Goal: Task Accomplishment & Management: Manage account settings

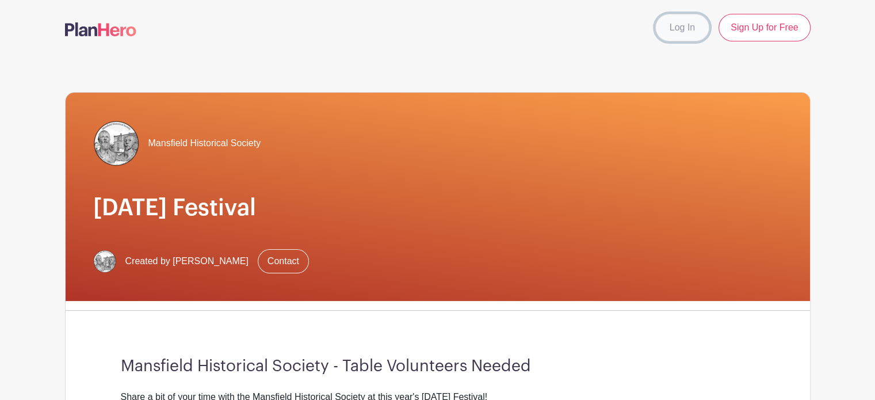
click at [684, 32] on link "Log In" at bounding box center [682, 28] width 54 height 28
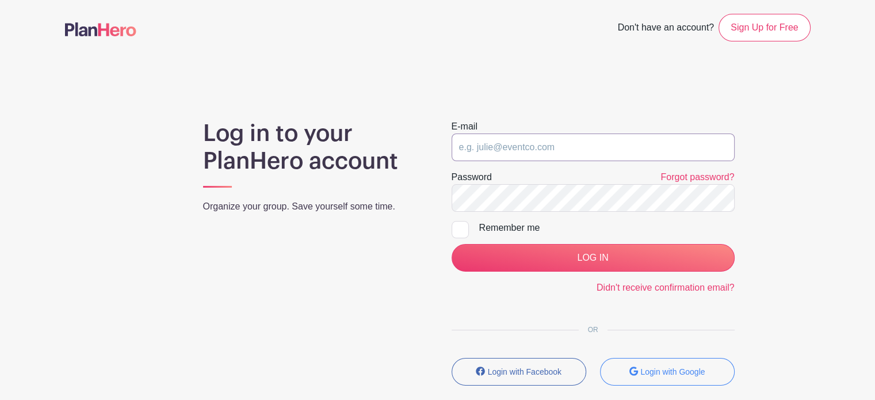
type input "MHS-Treasurer@proton.me"
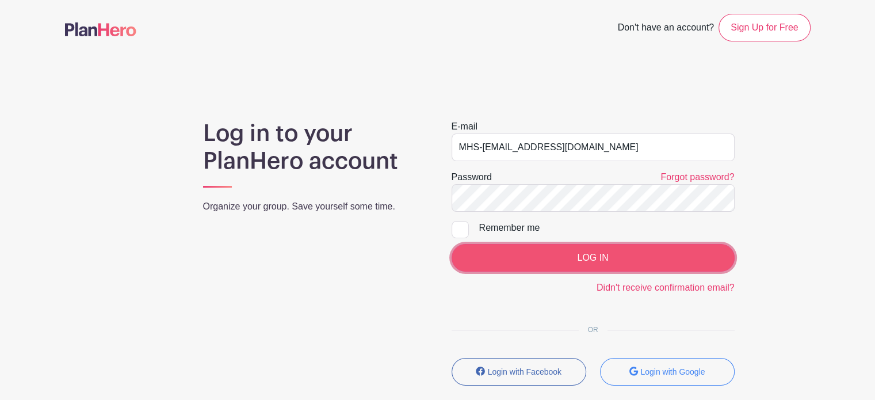
click at [559, 257] on input "LOG IN" at bounding box center [593, 258] width 283 height 28
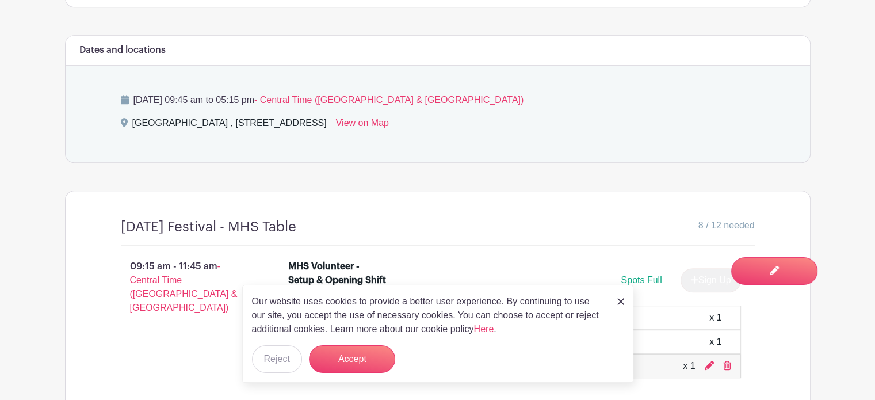
scroll to position [575, 0]
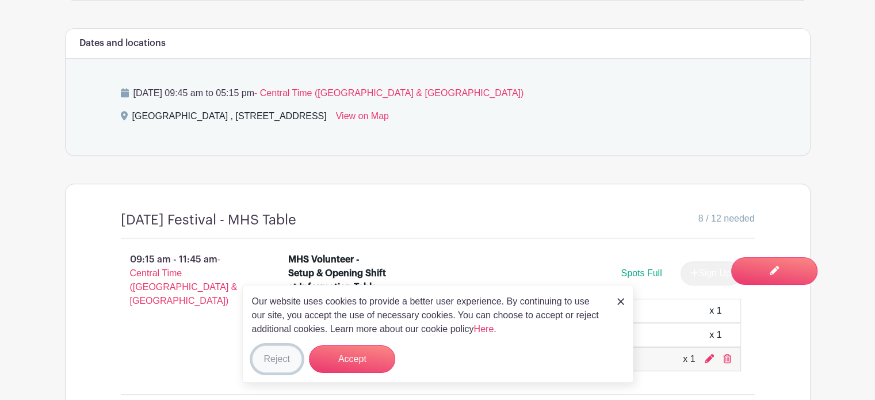
click at [256, 361] on button "Reject" at bounding box center [277, 359] width 50 height 28
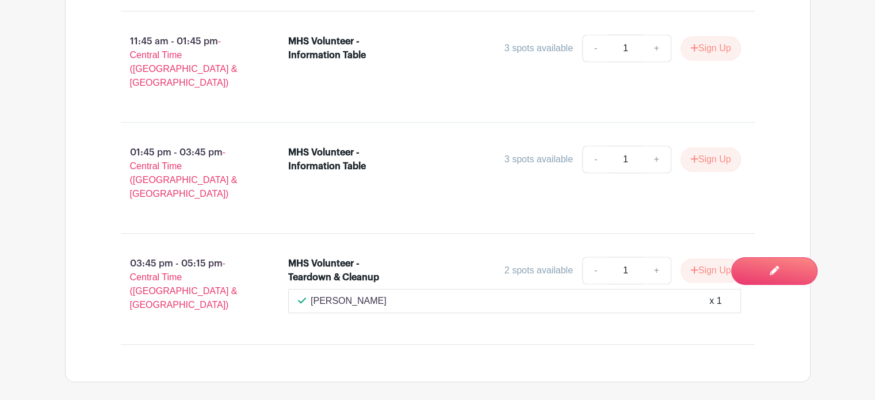
scroll to position [978, 0]
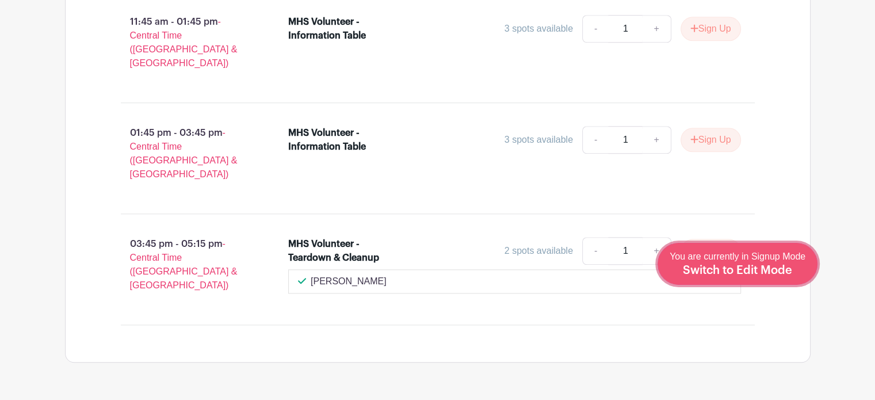
click at [779, 265] on span "Switch to Edit Mode" at bounding box center [737, 271] width 109 height 12
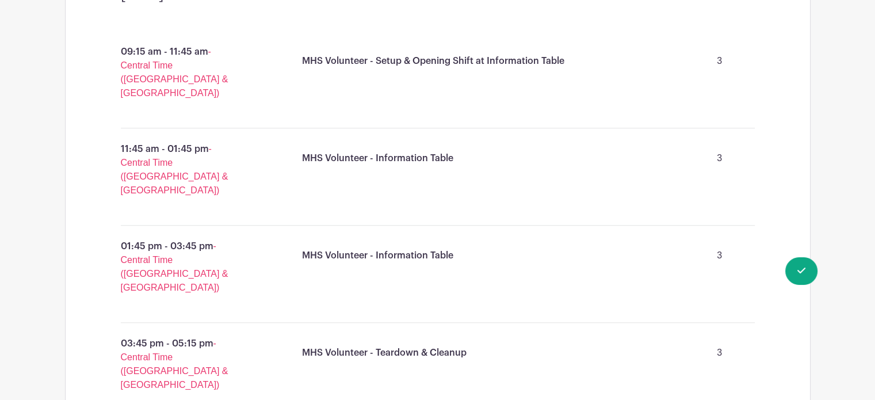
scroll to position [690, 0]
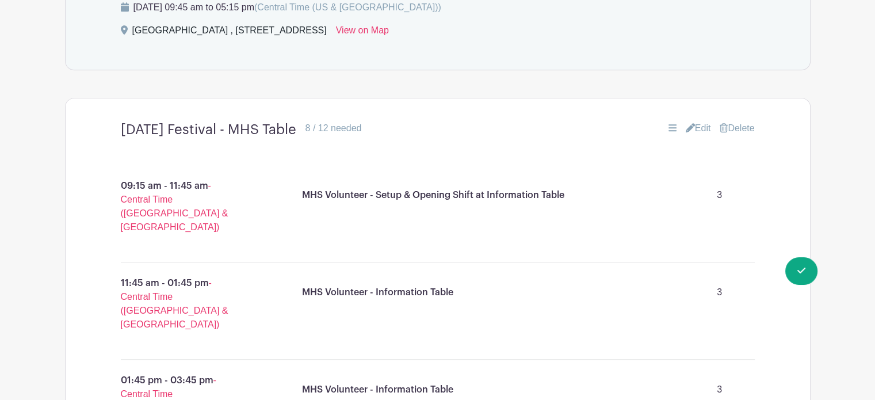
click at [694, 126] on link "Edit" at bounding box center [698, 128] width 25 height 14
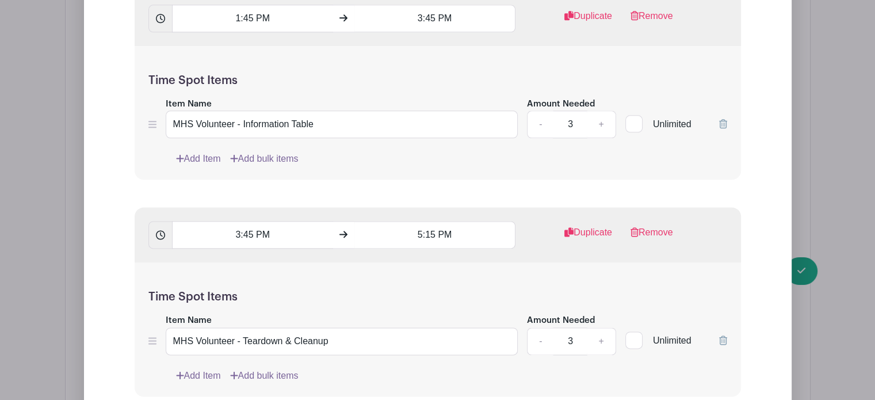
scroll to position [1495, 0]
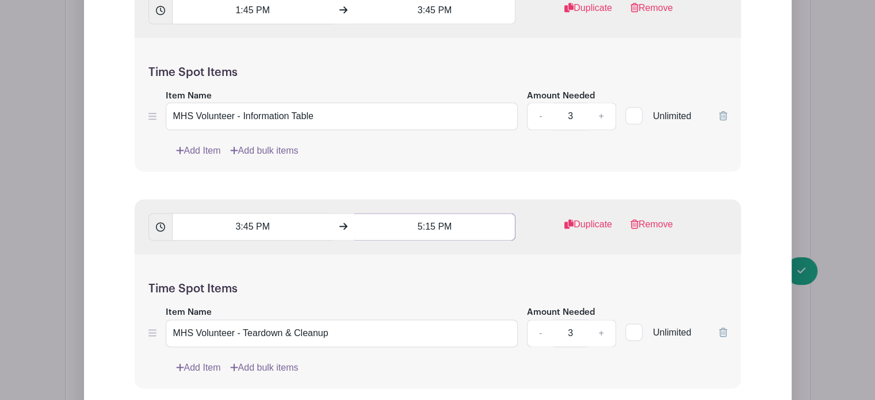
click at [418, 223] on input "5:15 PM" at bounding box center [434, 227] width 161 height 28
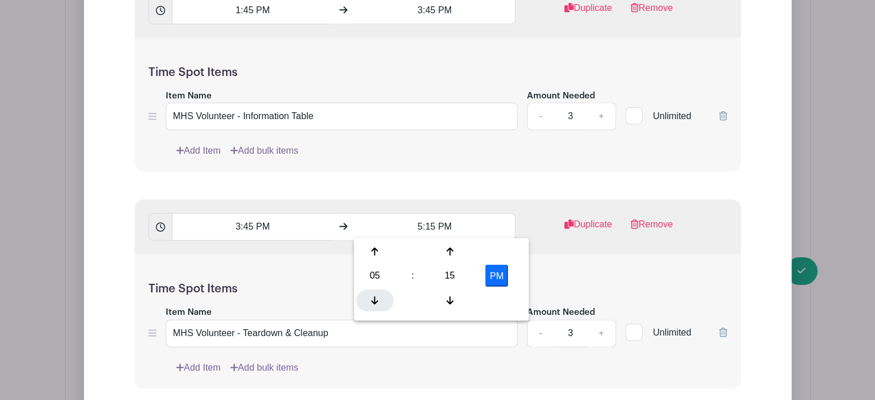
click at [375, 299] on icon at bounding box center [374, 300] width 7 height 8
click at [452, 276] on div "15" at bounding box center [449, 276] width 37 height 22
click at [459, 273] on div "30" at bounding box center [460, 276] width 39 height 22
type input "4:30 PM"
click at [587, 266] on div "Time Spot Items Item Name MHS Volunteer - Teardown & Cleanup Amount Needed - 3 …" at bounding box center [438, 321] width 606 height 134
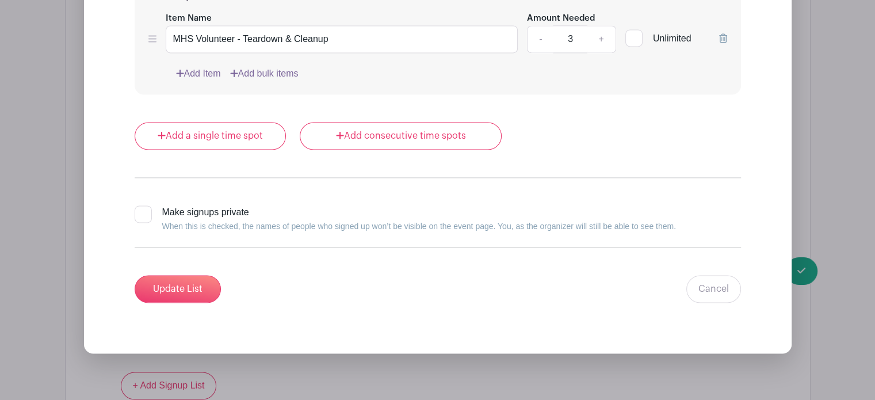
scroll to position [1841, 0]
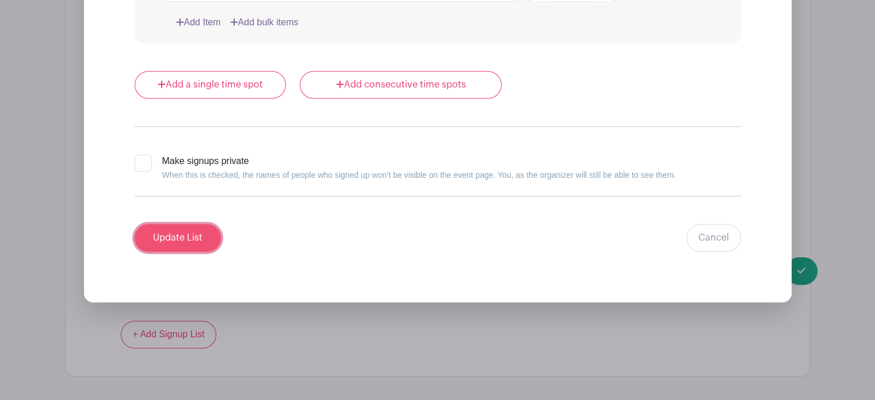
click at [160, 234] on input "Update List" at bounding box center [178, 238] width 86 height 28
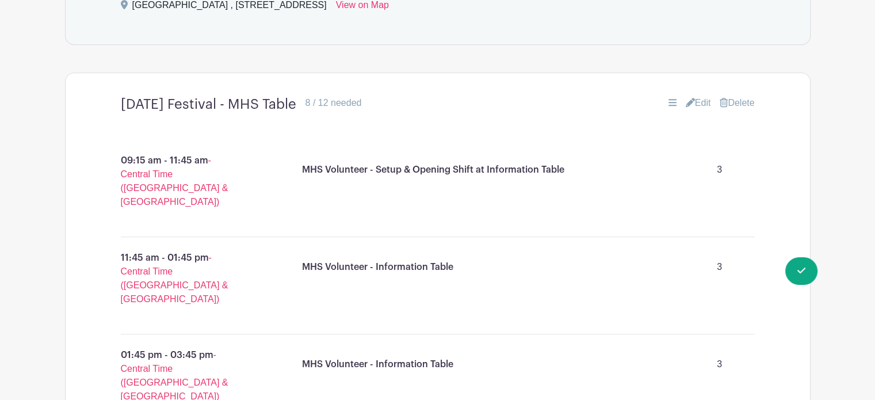
scroll to position [541, 0]
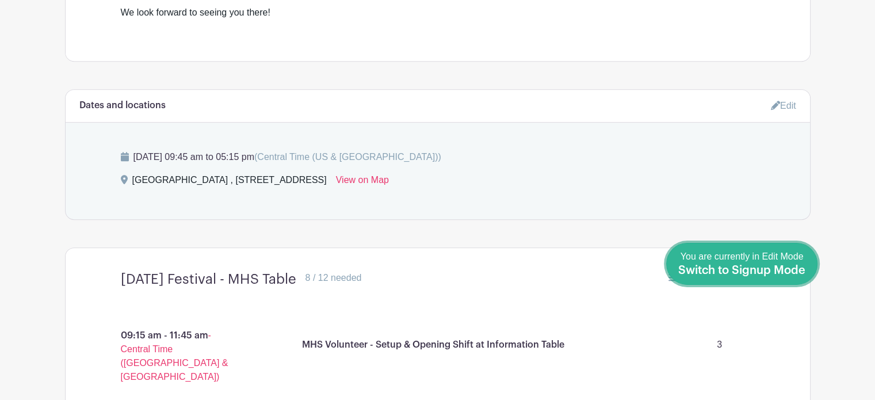
click at [728, 262] on span "You are currently in Edit Mode Switch to Signup Mode" at bounding box center [741, 263] width 127 height 24
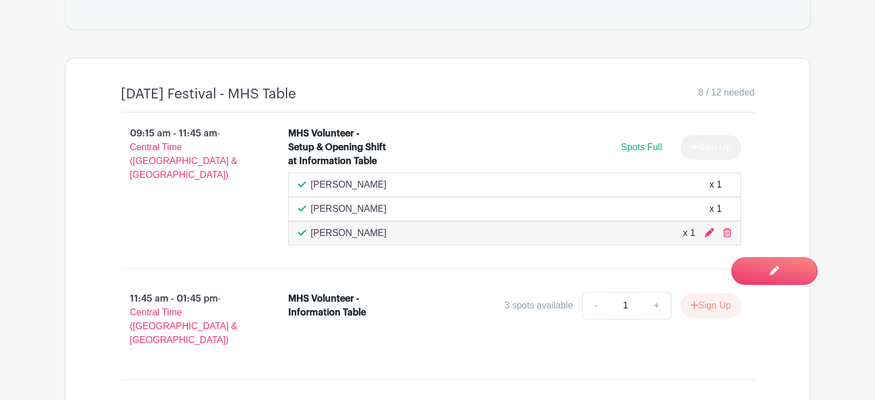
scroll to position [633, 0]
